Goal: Information Seeking & Learning: Compare options

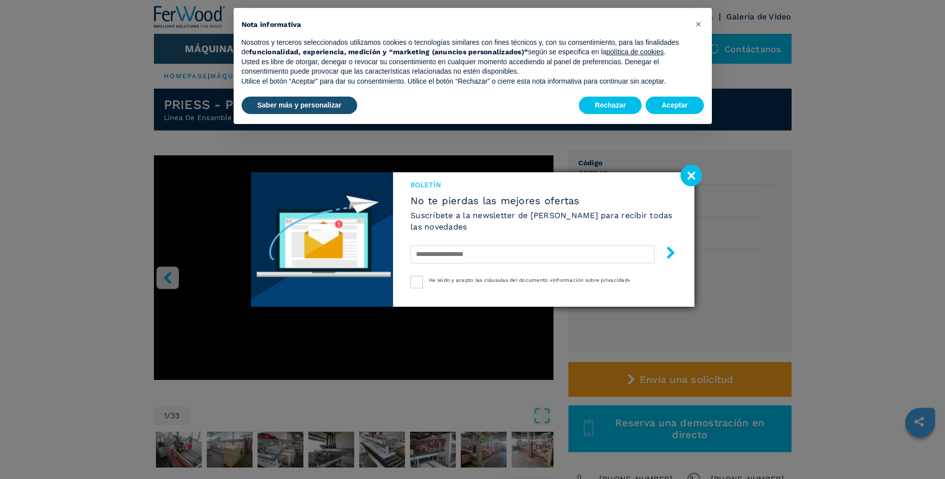
click at [692, 175] on image at bounding box center [690, 175] width 21 height 21
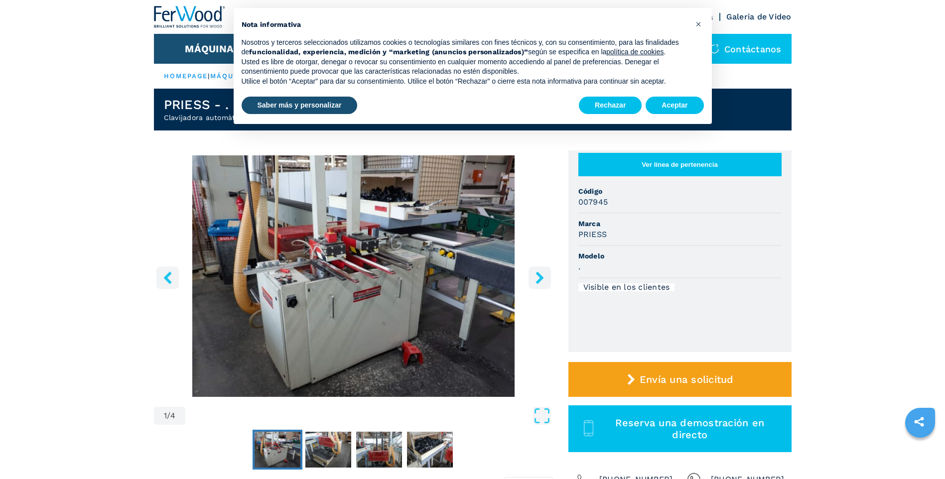
click at [541, 273] on icon "right-button" at bounding box center [539, 277] width 12 height 12
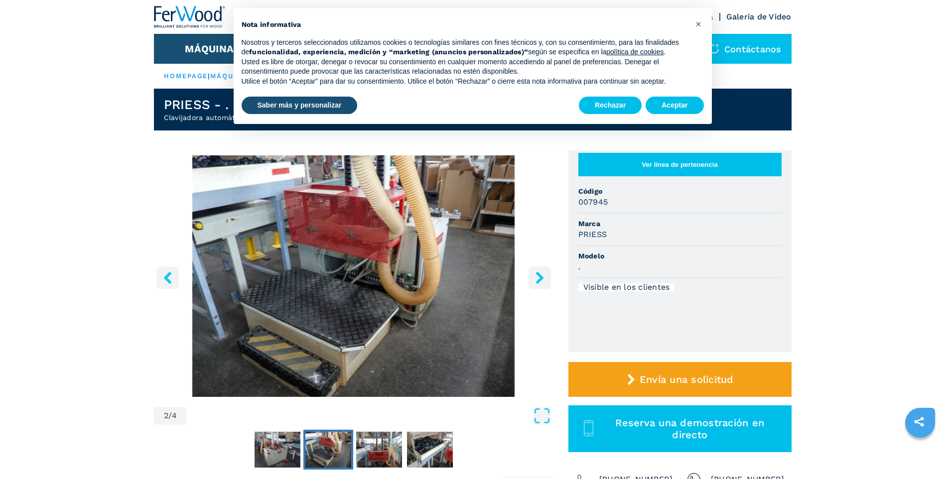
click at [540, 273] on icon "right-button" at bounding box center [539, 277] width 12 height 12
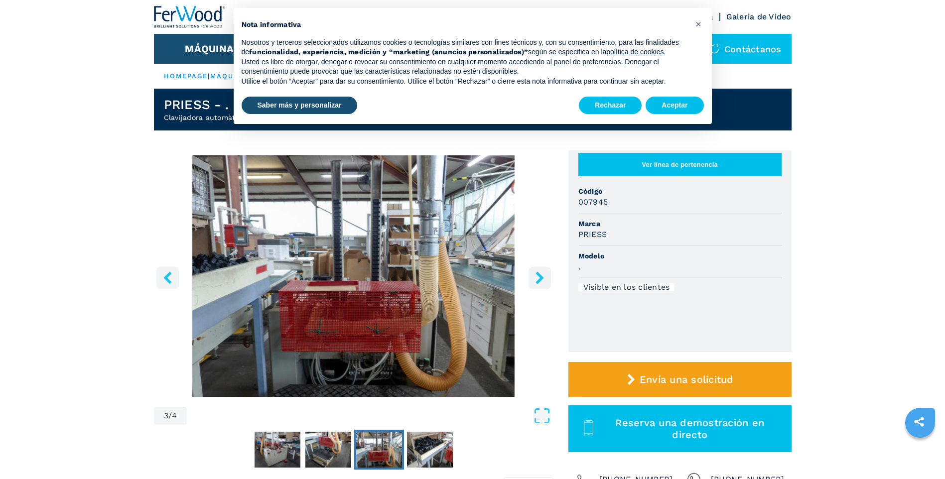
click at [540, 273] on icon "right-button" at bounding box center [539, 277] width 12 height 12
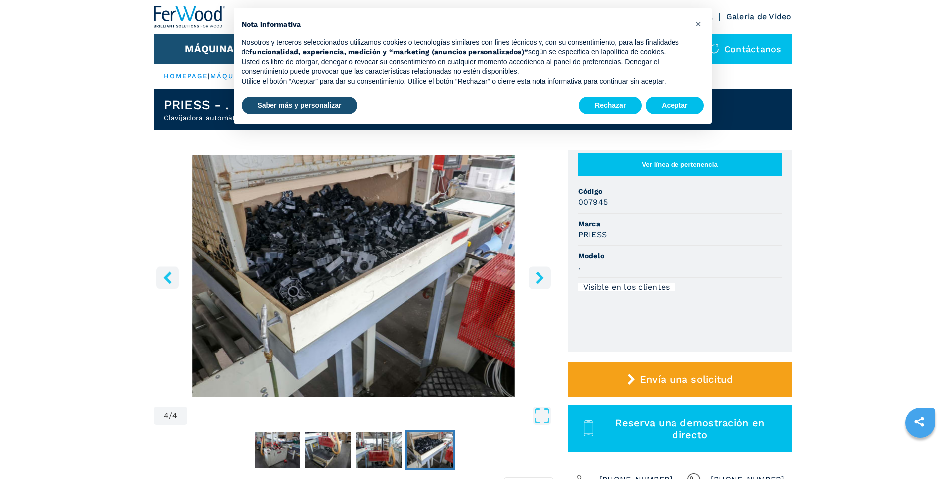
click at [540, 273] on icon "right-button" at bounding box center [539, 277] width 12 height 12
